Goal: Task Accomplishment & Management: Manage account settings

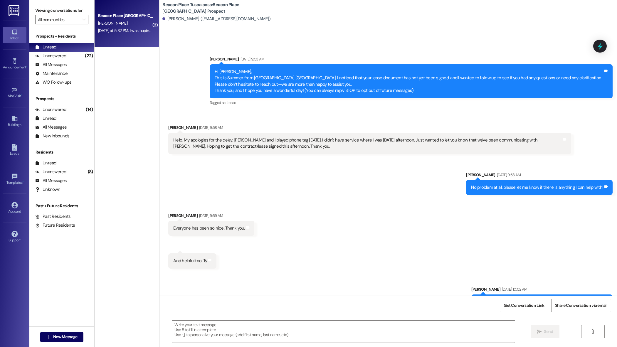
scroll to position [352, 0]
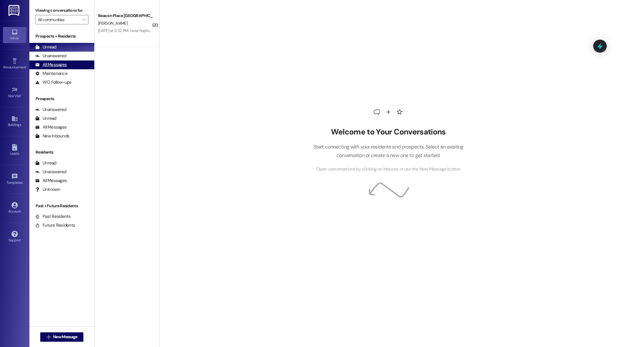
click at [60, 66] on div "All Messages" at bounding box center [50, 65] width 31 height 6
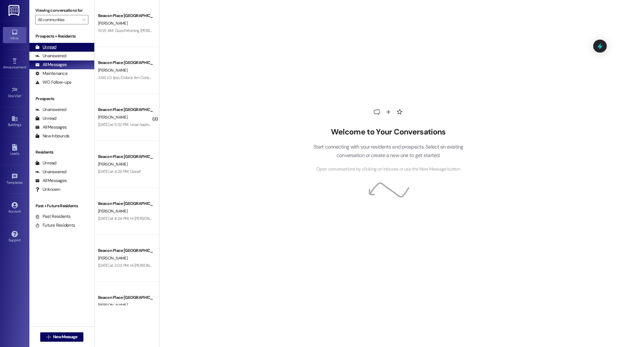
click at [45, 50] on div "Unread" at bounding box center [45, 47] width 21 height 6
